Goal: Task Accomplishment & Management: Manage account settings

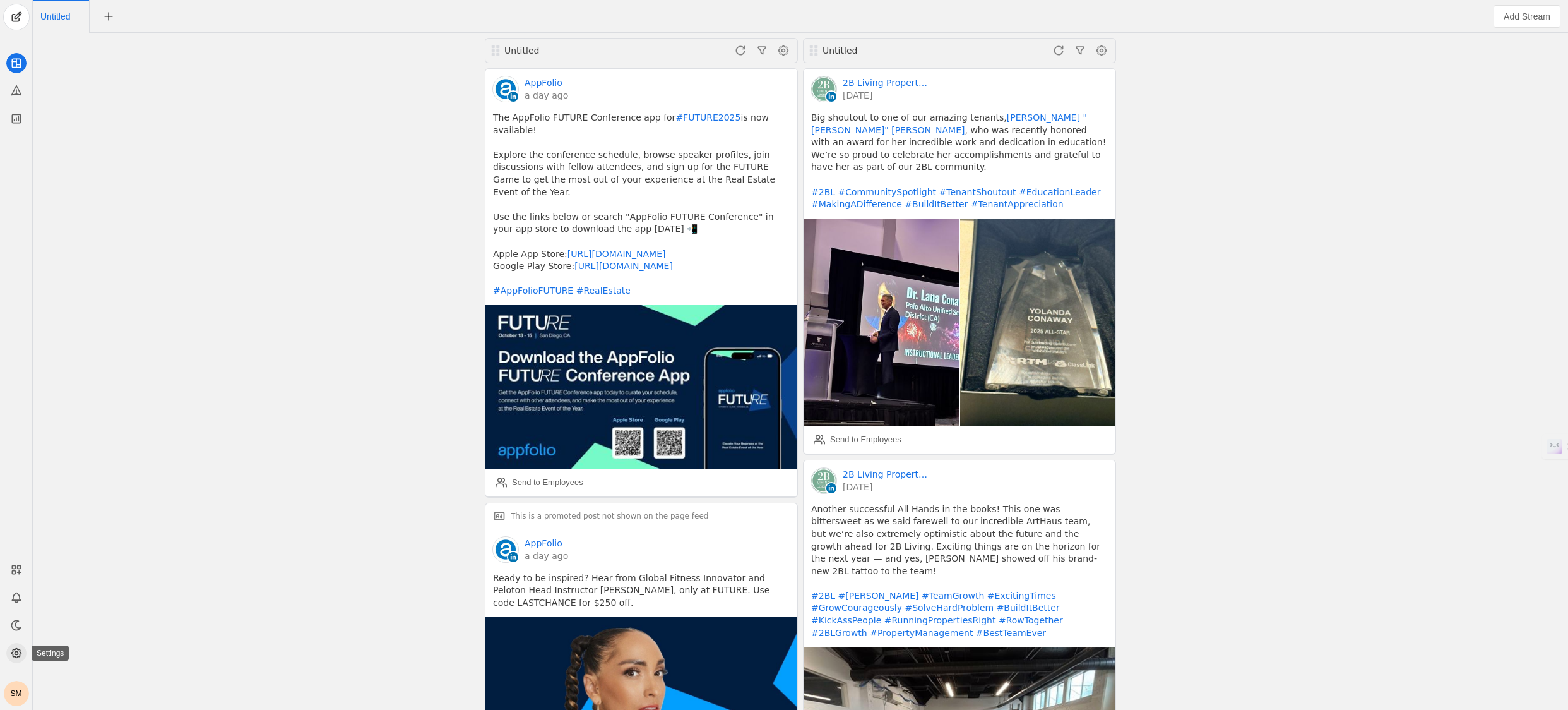
click at [10, 655] on icon at bounding box center [17, 653] width 13 height 13
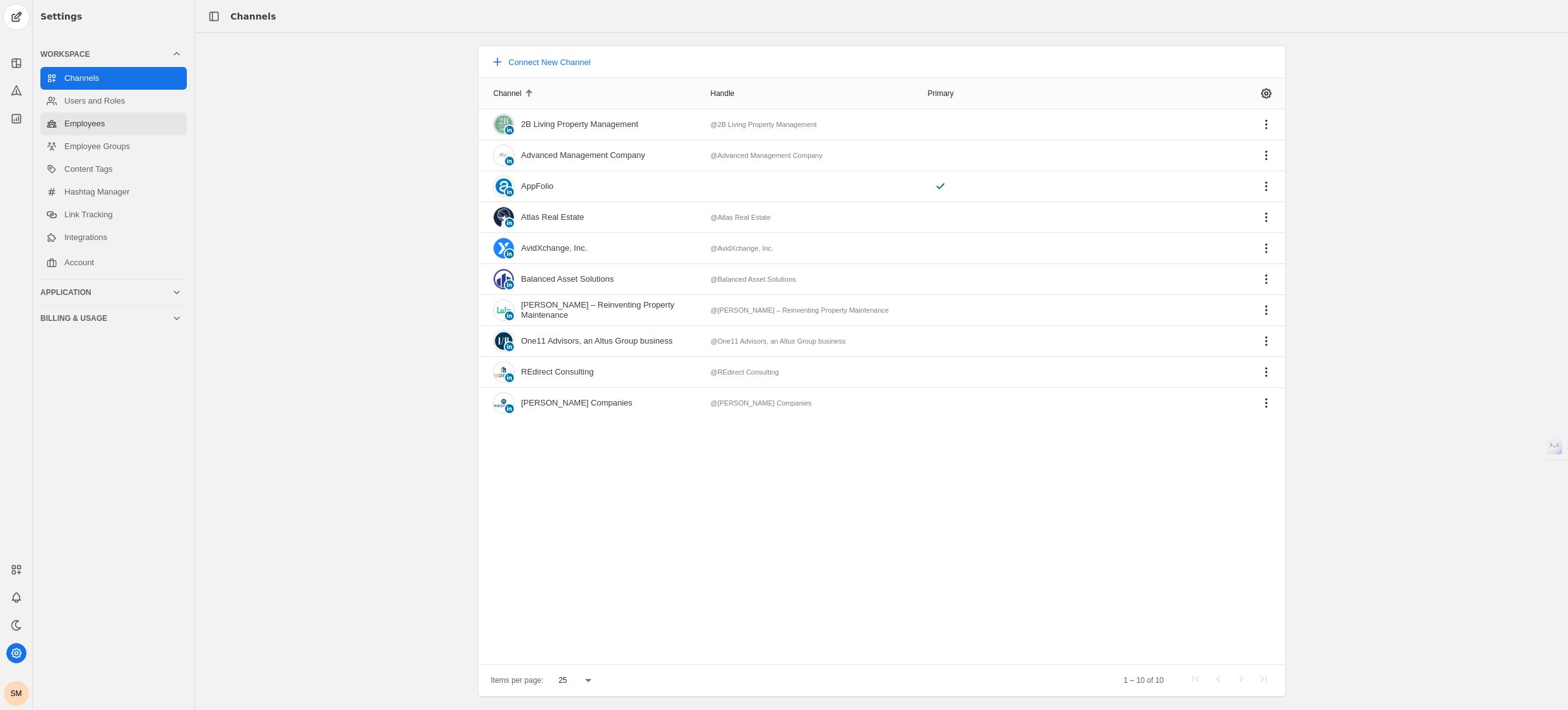
click at [126, 124] on link "Employees" at bounding box center [113, 124] width 147 height 23
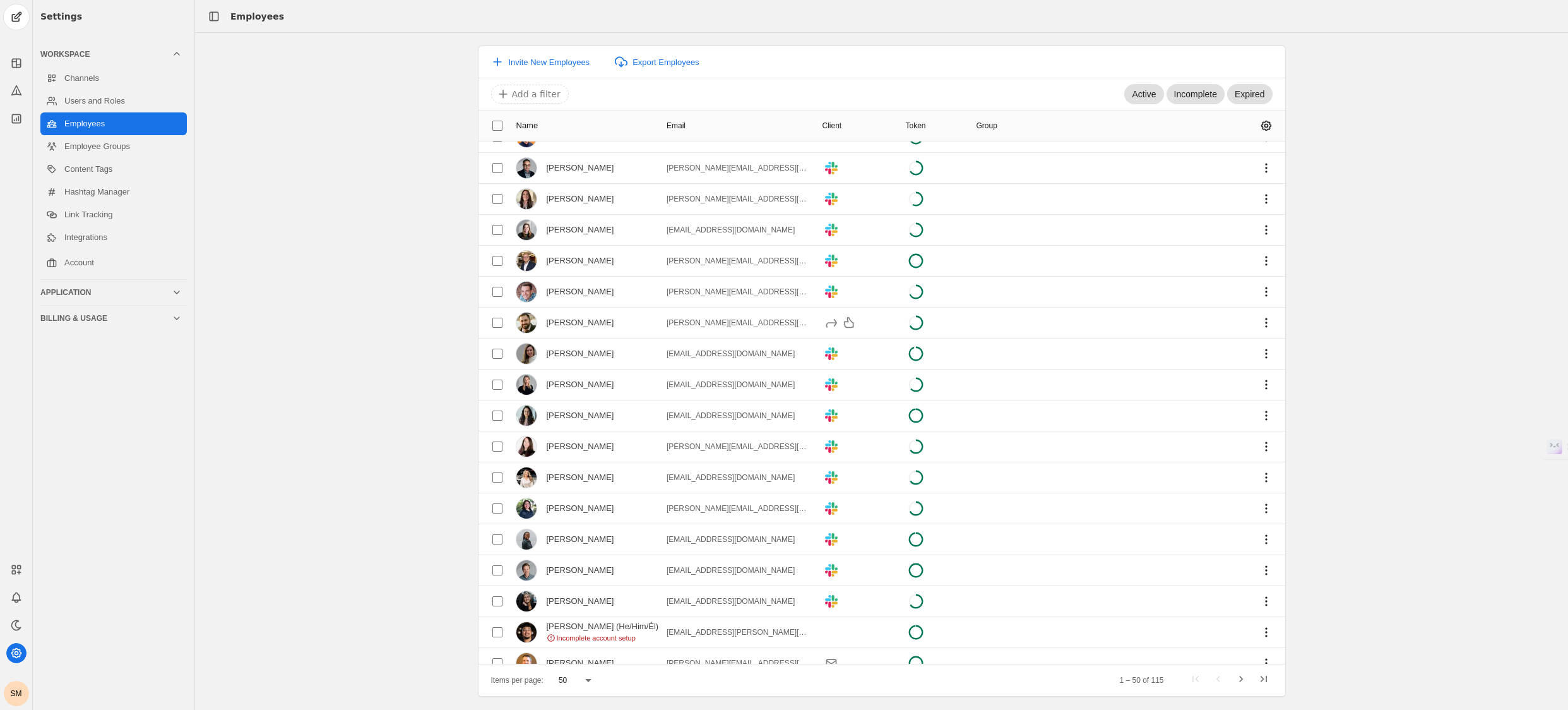
scroll to position [1025, 0]
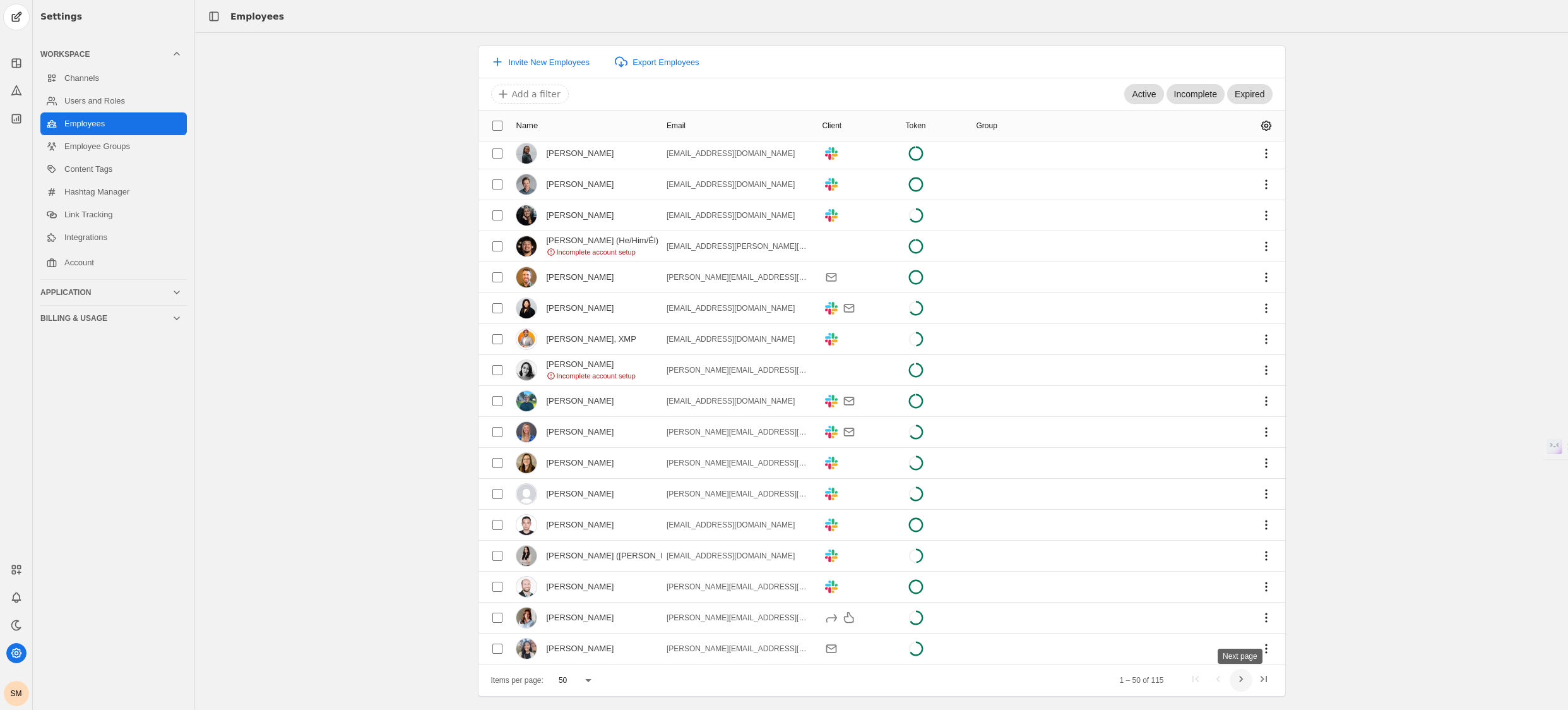
click at [1243, 681] on span "Next page" at bounding box center [1241, 680] width 23 height 23
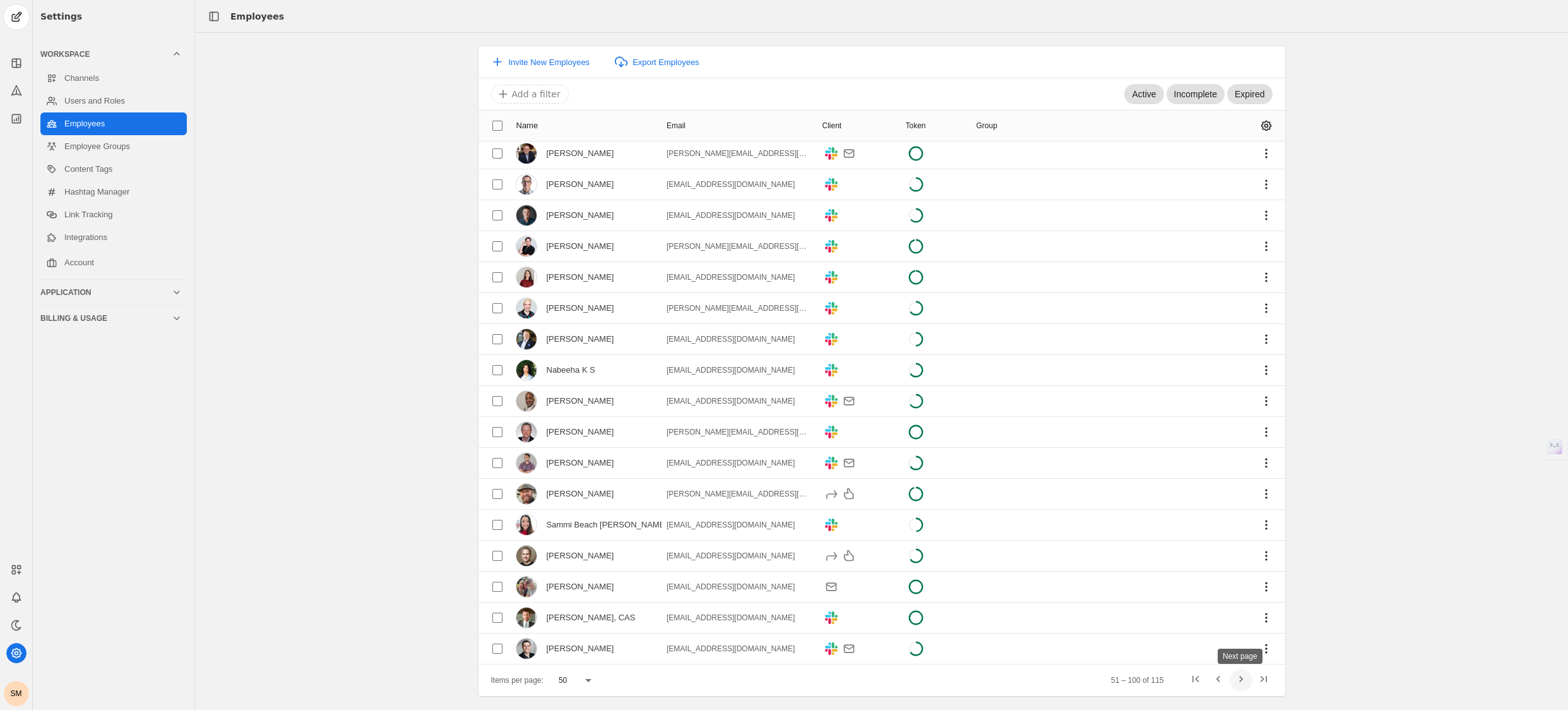
click at [1242, 677] on span "Next page" at bounding box center [1241, 680] width 23 height 23
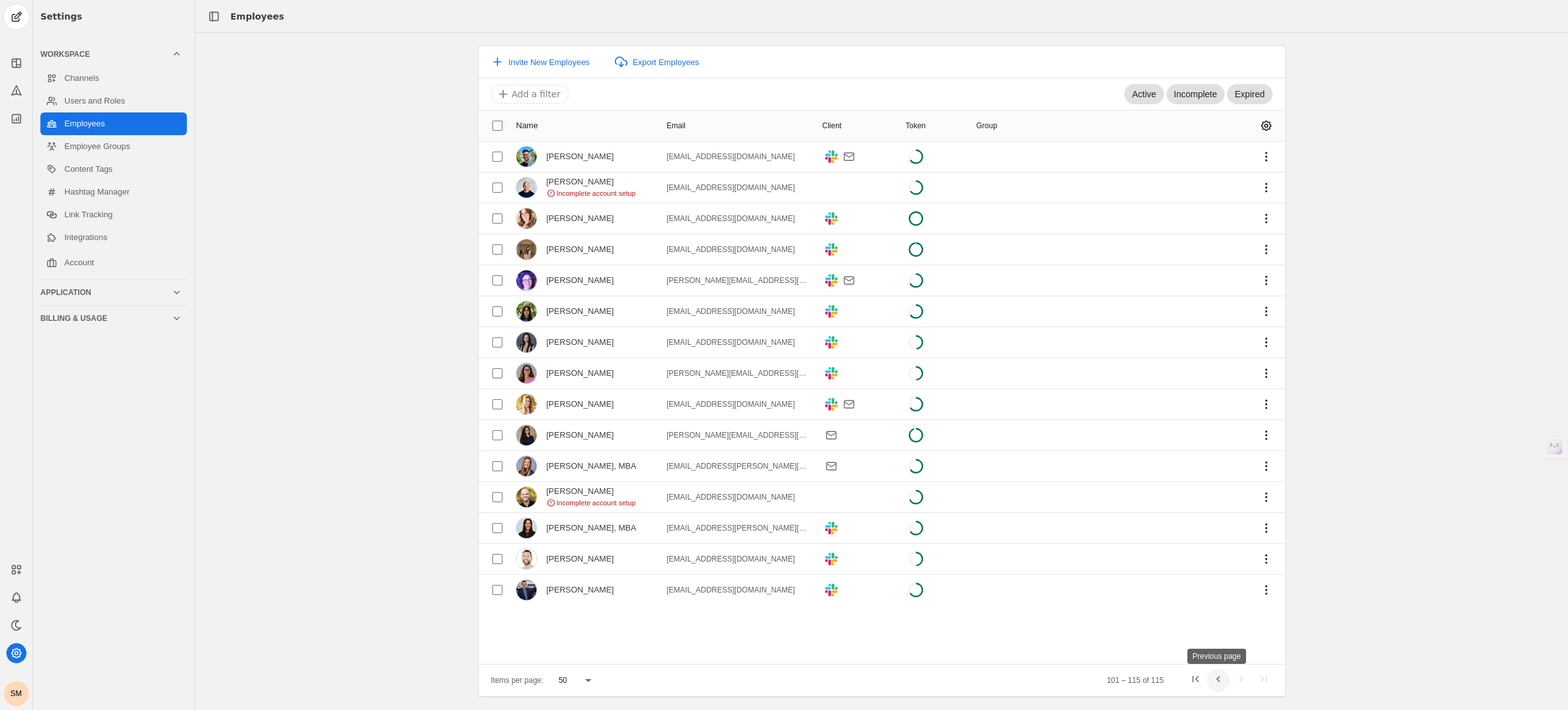
click at [1217, 677] on span "Previous page" at bounding box center [1219, 680] width 23 height 23
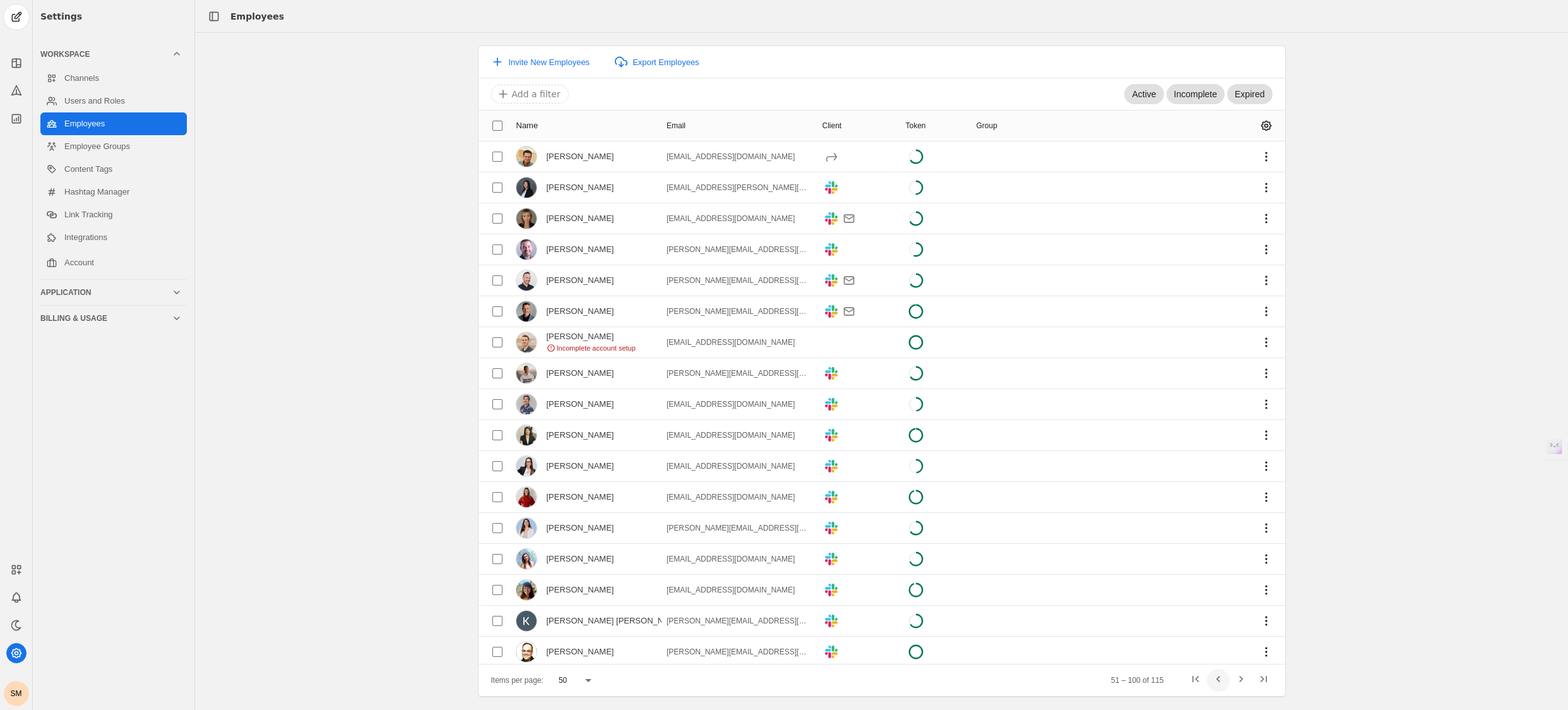
click at [1217, 676] on span "Previous page" at bounding box center [1219, 680] width 23 height 23
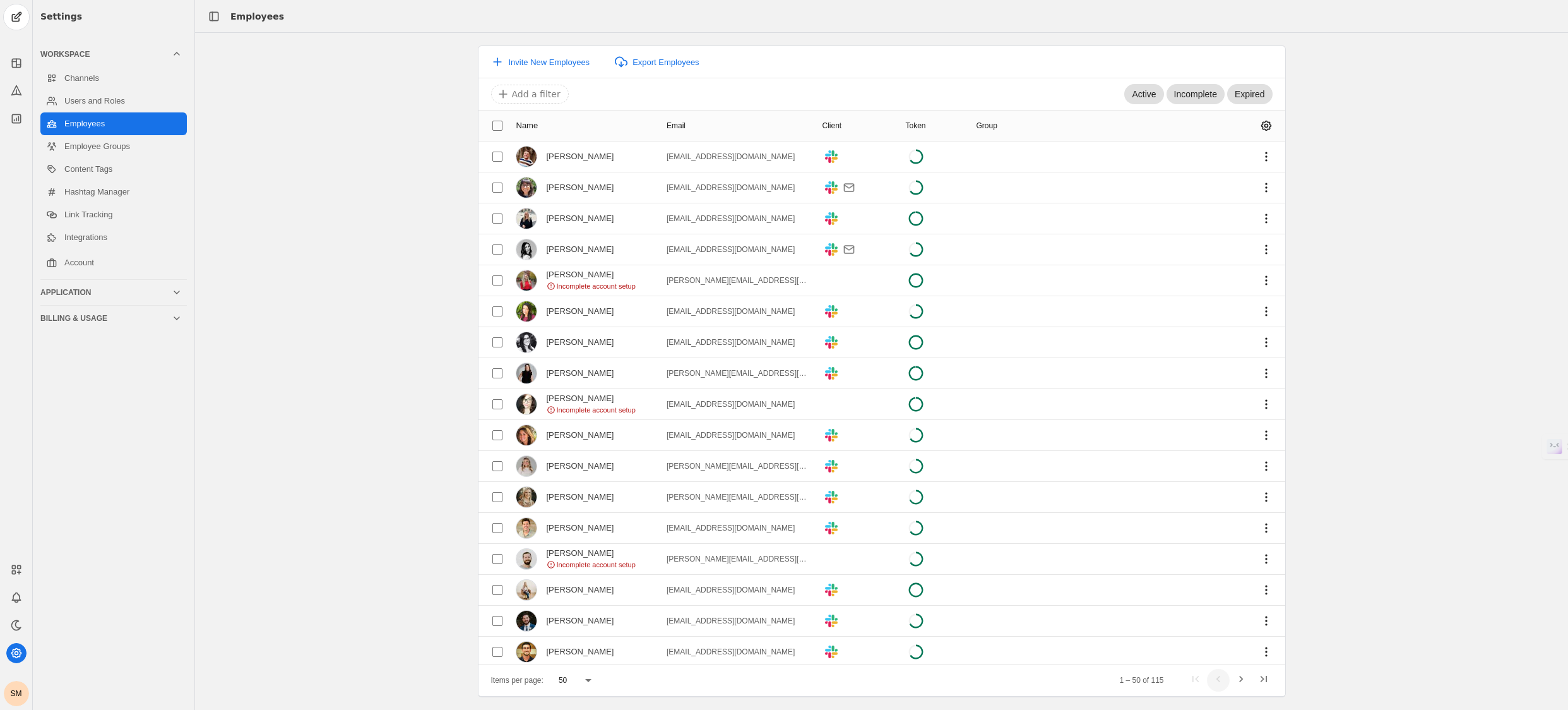
click at [1217, 676] on div "1 – 50 of 115" at bounding box center [1189, 680] width 170 height 23
click at [1246, 676] on span "Next page" at bounding box center [1241, 680] width 23 height 23
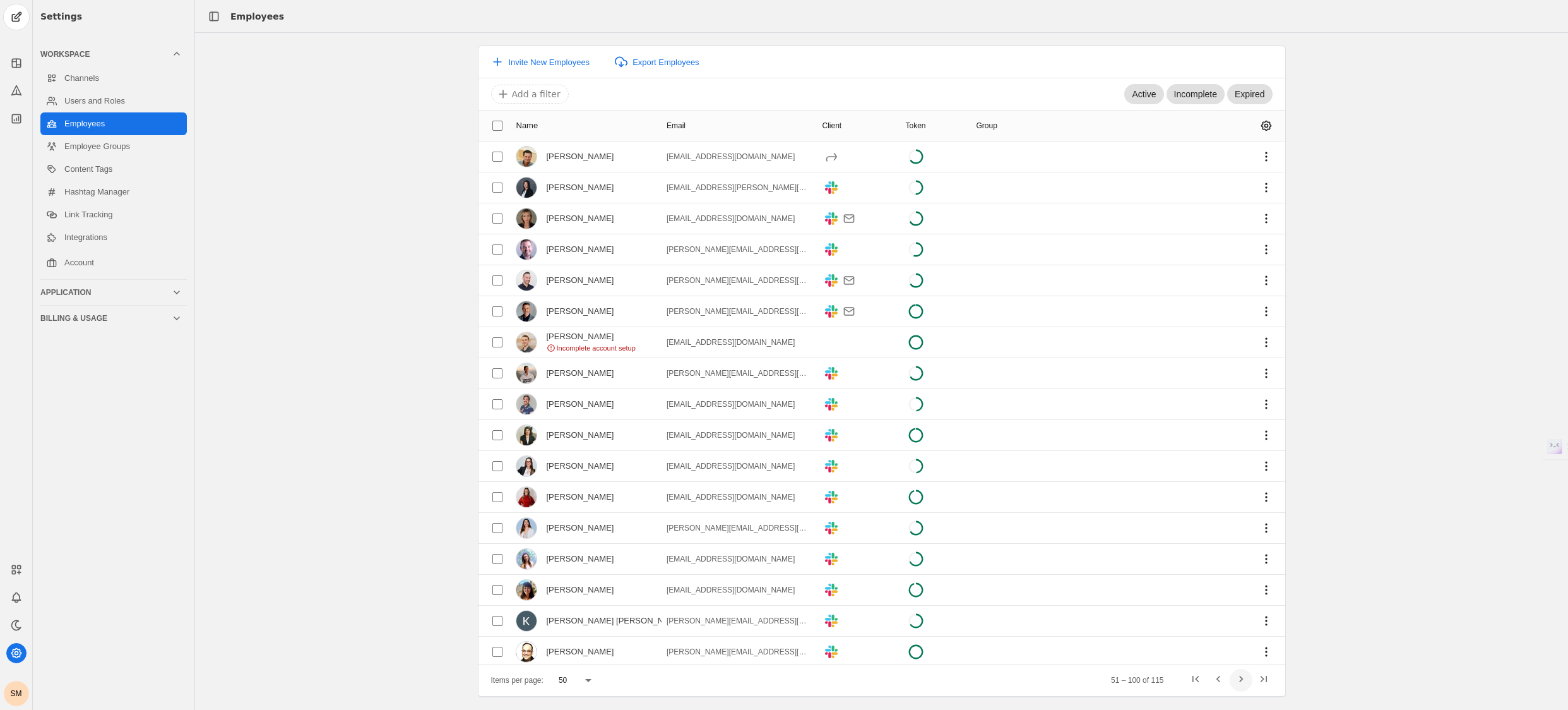
click at [1244, 676] on span "Next page" at bounding box center [1241, 680] width 23 height 23
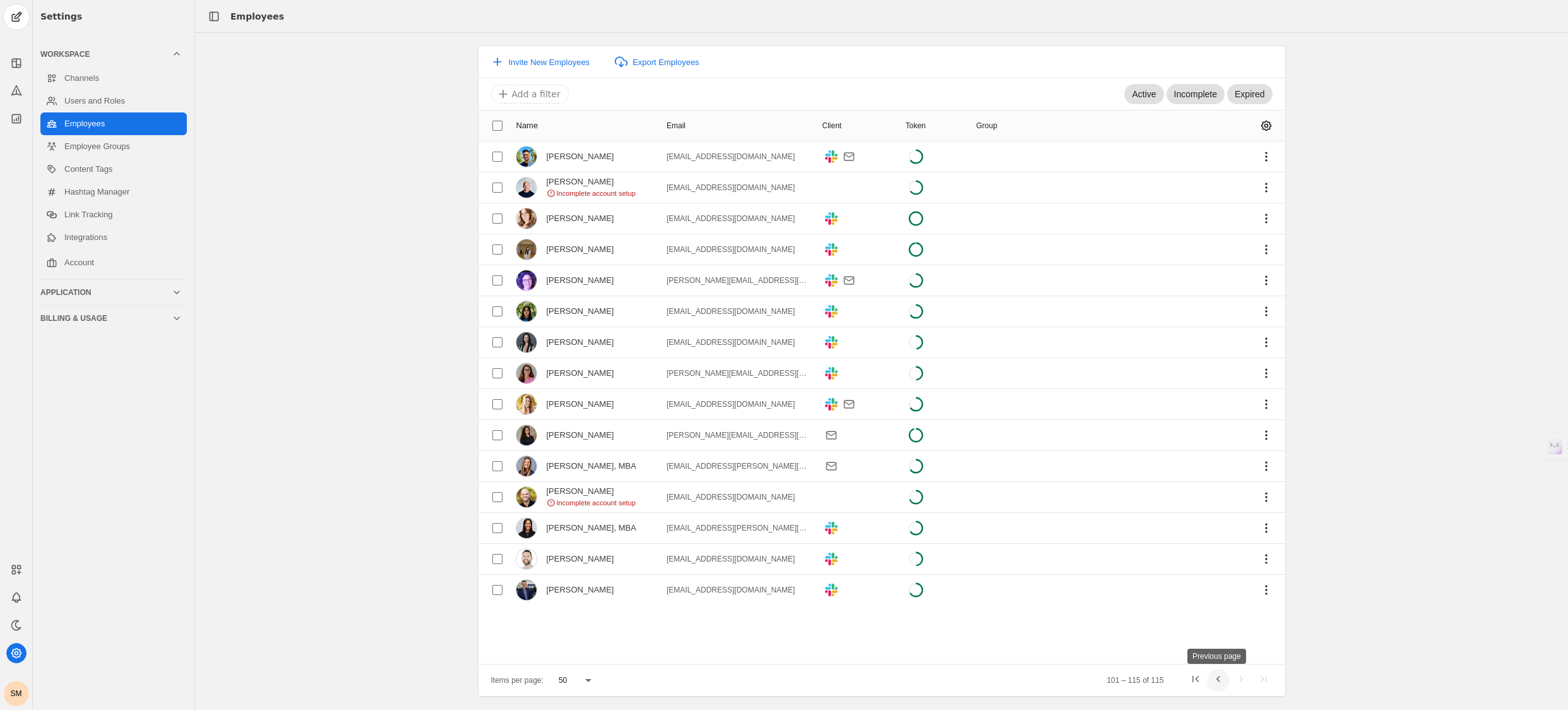
click at [1208, 679] on span "Previous page" at bounding box center [1219, 680] width 23 height 23
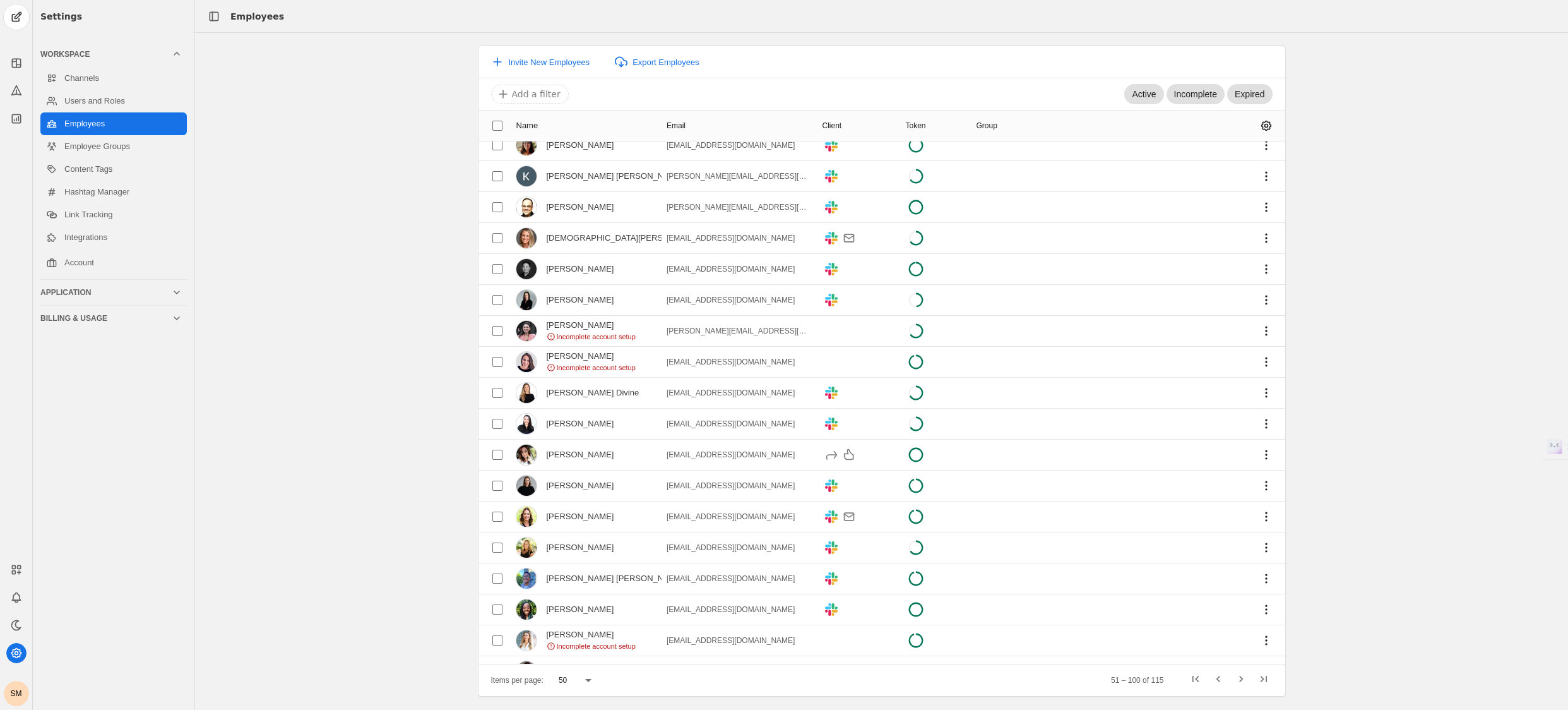
scroll to position [1025, 0]
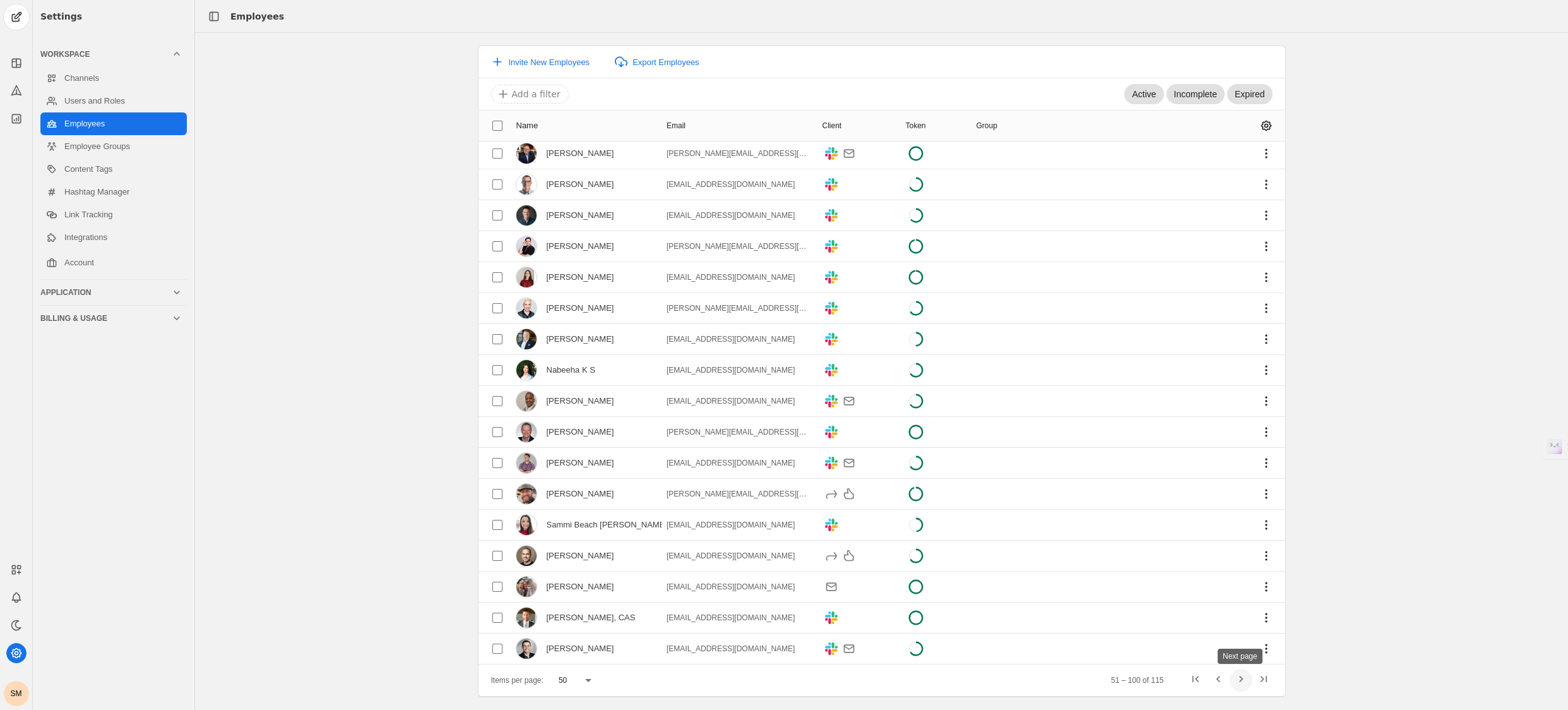
click at [1241, 679] on span "Next page" at bounding box center [1241, 680] width 23 height 23
